Goal: Transaction & Acquisition: Purchase product/service

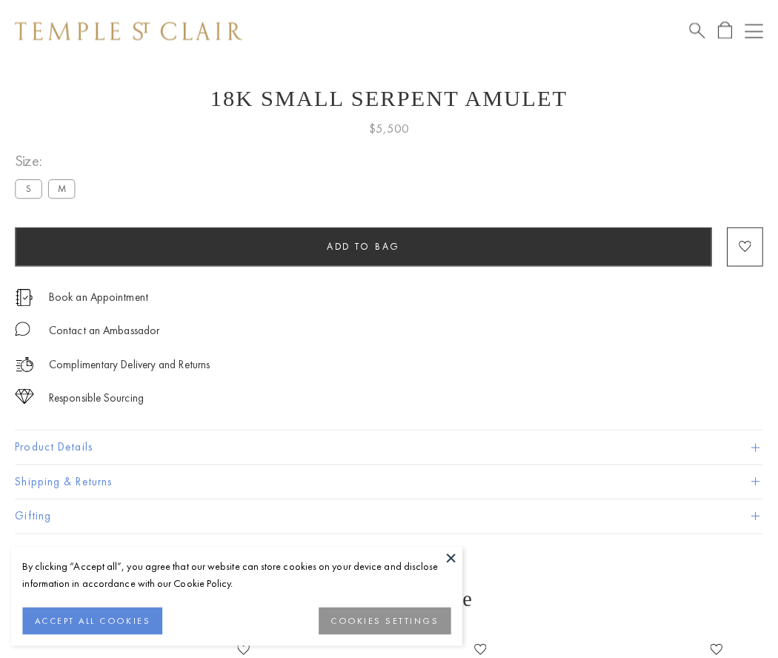
scroll to position [59, 0]
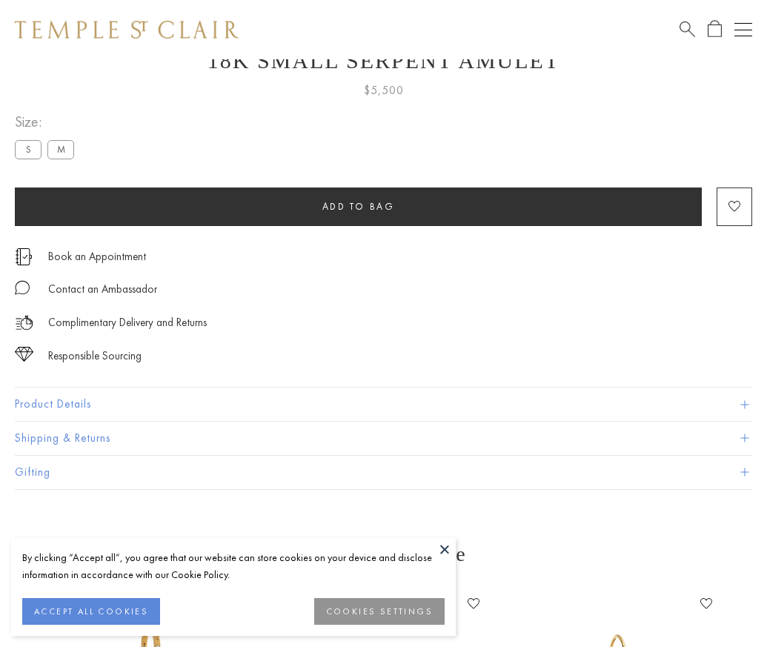
click at [358, 206] on span "Add to bag" at bounding box center [358, 206] width 73 height 13
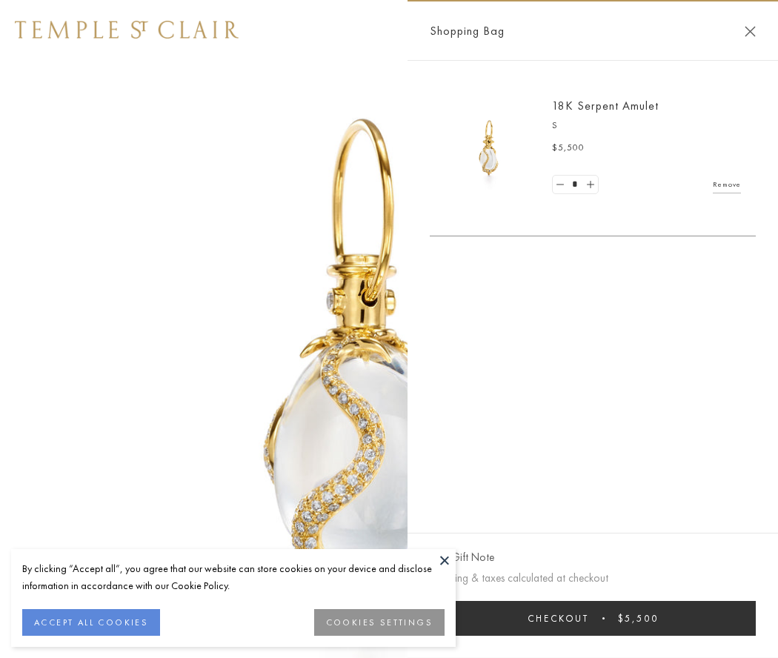
click at [593, 618] on button "Checkout $5,500" at bounding box center [593, 618] width 326 height 35
